Goal: Information Seeking & Learning: Learn about a topic

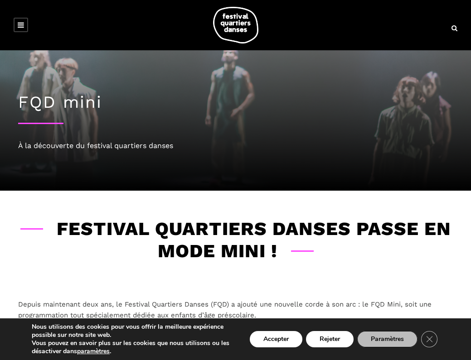
click at [20, 29] on link at bounding box center [21, 25] width 15 height 15
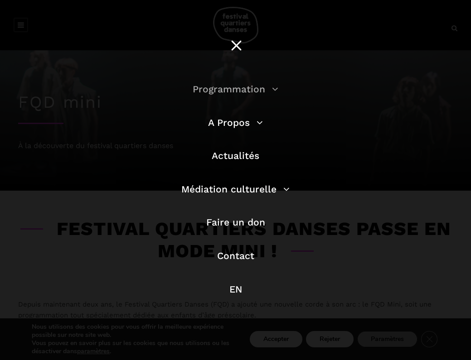
click at [237, 91] on link "Programmation" at bounding box center [236, 88] width 86 height 11
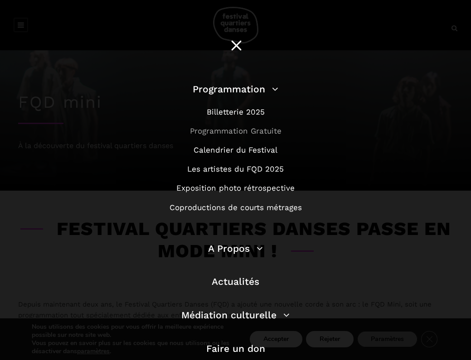
click at [236, 130] on link "Programmation Gratuite" at bounding box center [236, 130] width 92 height 9
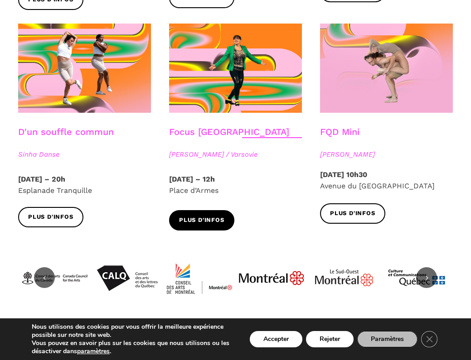
scroll to position [987, 0]
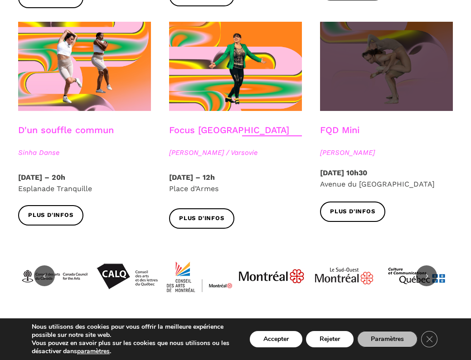
click at [385, 54] on span at bounding box center [386, 66] width 133 height 89
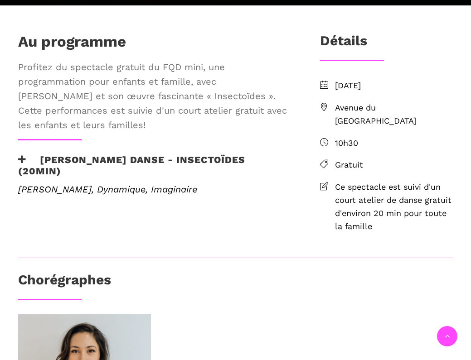
scroll to position [269, 0]
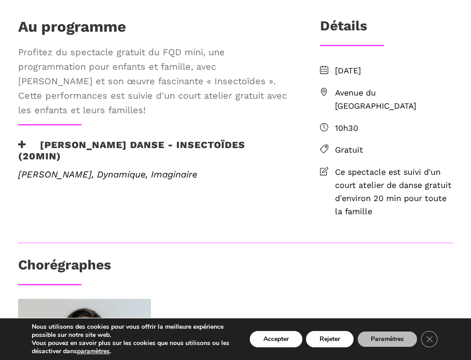
click at [39, 147] on h3 "[PERSON_NAME] Danse - Insectoïdes (20min)" at bounding box center [154, 150] width 272 height 23
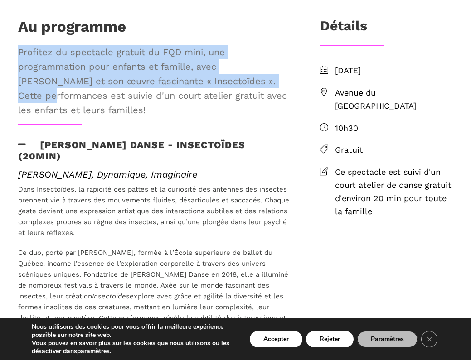
drag, startPoint x: 281, startPoint y: 82, endPoint x: 16, endPoint y: 49, distance: 266.1
click at [16, 49] on div "Au programme Profitez du spectacle gratuit du FQD mini, une programmation pour …" at bounding box center [154, 71] width 290 height 106
copy span "Profitez du spectacle gratuit du FQD mini, une programmation pour enfants et fa…"
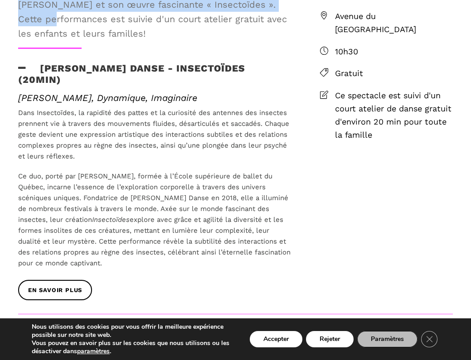
scroll to position [354, 0]
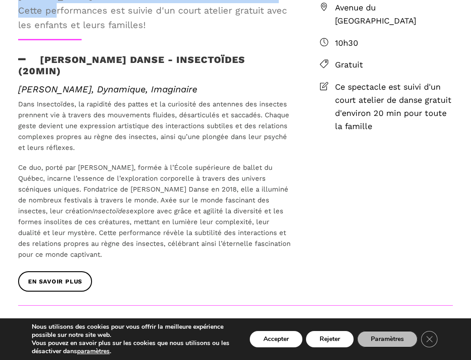
drag, startPoint x: 169, startPoint y: 256, endPoint x: 39, endPoint y: 54, distance: 240.3
click at [39, 54] on div "Au programme Profitez du spectacle gratuit du FQD mini, une programmation pour …" at bounding box center [154, 118] width 290 height 373
copy div "Loremip Dolorsit Ametc - Adipiscinge (24sed) Doeiusm, Temporinc, Utlaboreet Dol…"
click at [84, 281] on link "EN SAVOIR PLUS" at bounding box center [55, 281] width 74 height 20
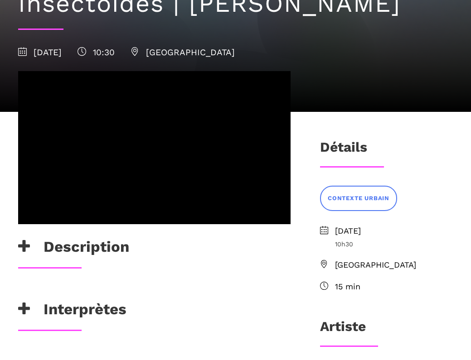
scroll to position [188, 0]
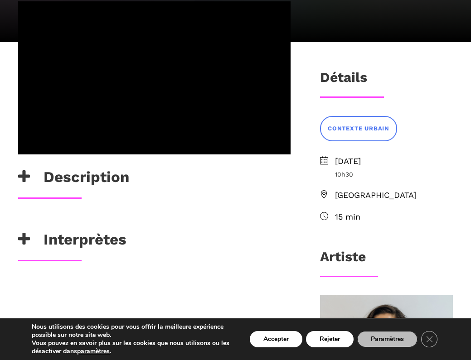
click at [40, 181] on h3 "Description" at bounding box center [73, 179] width 111 height 23
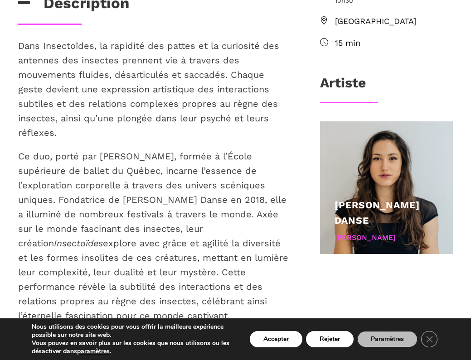
scroll to position [353, 0]
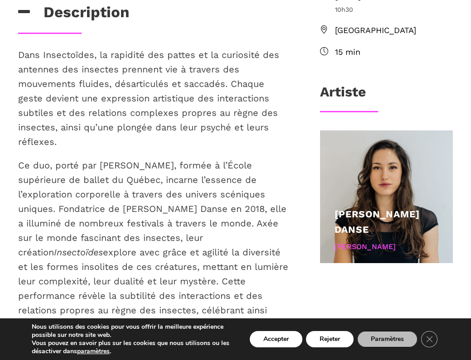
drag, startPoint x: 145, startPoint y: 293, endPoint x: 3, endPoint y: 52, distance: 280.2
click at [3, 52] on div "Description Dans Insectoïdes, la rapidité des pattes et la curiosité des antenn…" at bounding box center [235, 330] width 471 height 852
copy div "Dans Insectoïdes, la rapidité des pattes et la curiosité des antennes des insec…"
